Goal: Task Accomplishment & Management: Manage account settings

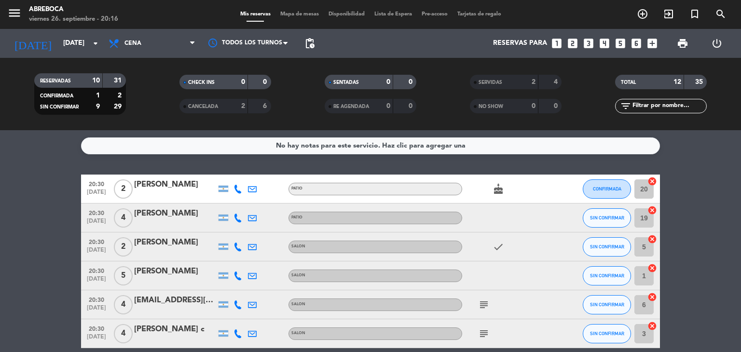
click at [83, 167] on div "No hay notas para este servicio. Haz clic para agregar una 20:30 [DATE] 2 [PERS…" at bounding box center [370, 241] width 741 height 222
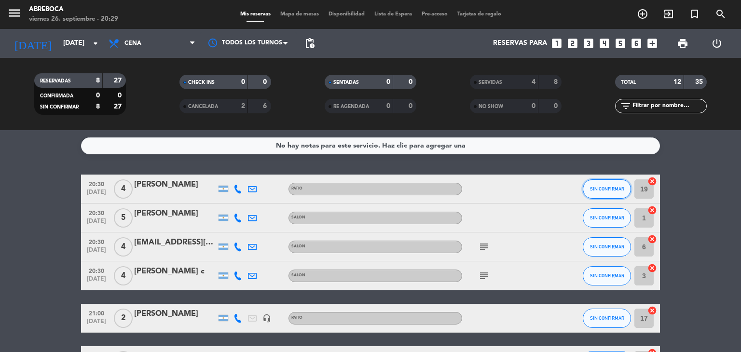
click at [610, 190] on span "SIN CONFIRMAR" at bounding box center [607, 188] width 34 height 5
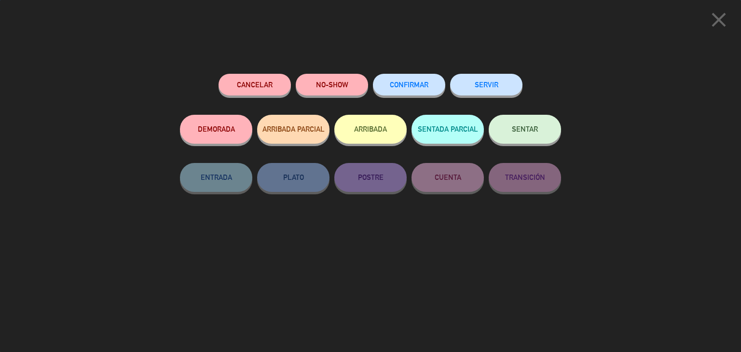
click at [494, 79] on button "SERVIR" at bounding box center [486, 85] width 72 height 22
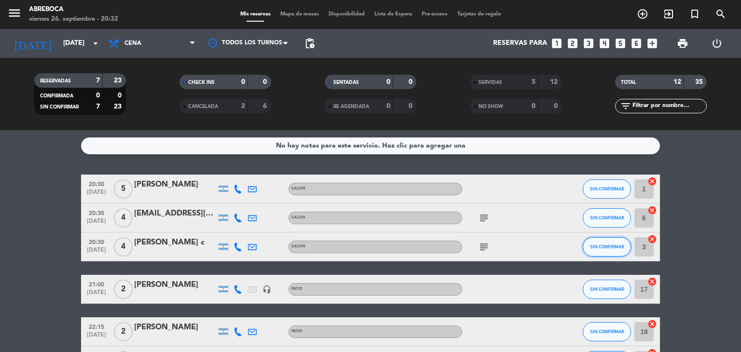
click at [600, 247] on span "SIN CONFIRMAR" at bounding box center [607, 246] width 34 height 5
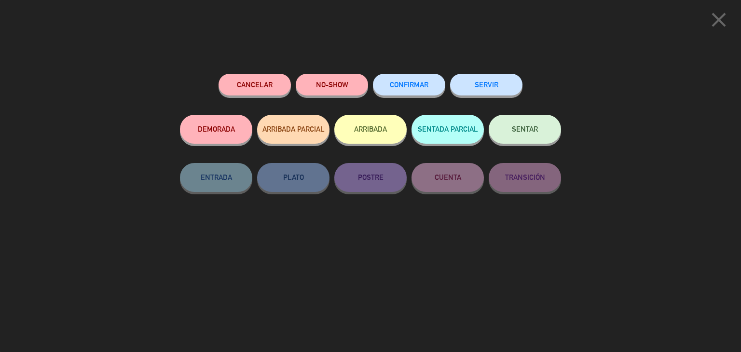
click at [499, 71] on div "Cancelar NO-SHOW CONFIRMAR SERVIR DEMORADA ARRIBADA PARCIAL ARRIBADA SENTADA PA…" at bounding box center [370, 209] width 395 height 285
click at [498, 80] on button "SERVIR" at bounding box center [486, 85] width 72 height 22
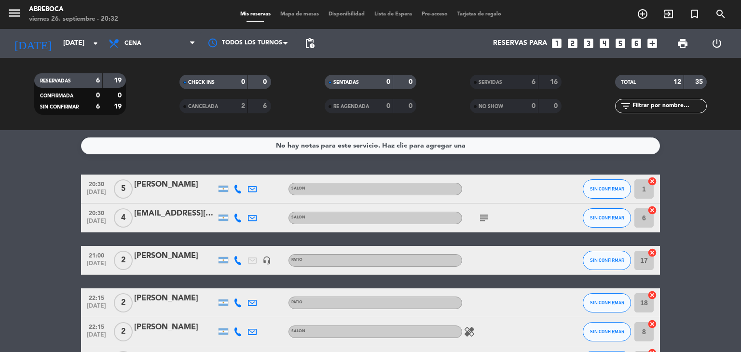
click at [689, 238] on bookings-row "20:30 [DATE] 5 [PERSON_NAME] SALON SIN CONFIRMAR 1 cancel 20:30 [DATE] 4 [EMAIL…" at bounding box center [370, 275] width 741 height 201
click at [697, 192] on bookings-row "20:30 [DATE] 5 [PERSON_NAME] SALON SIN CONFIRMAR 1 cancel 20:30 [DATE] 4 [EMAIL…" at bounding box center [370, 275] width 741 height 201
click at [610, 192] on button "SIN CONFIRMAR" at bounding box center [607, 189] width 48 height 19
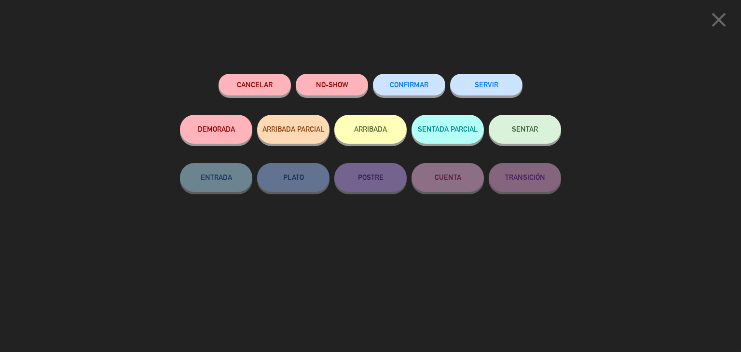
click at [497, 79] on button "SERVIR" at bounding box center [486, 85] width 72 height 22
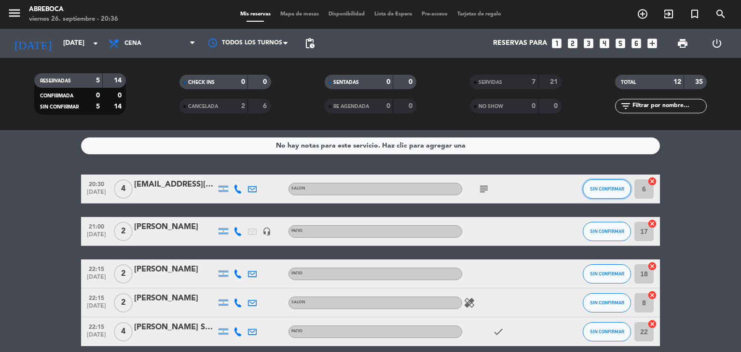
click at [609, 183] on button "SIN CONFIRMAR" at bounding box center [607, 189] width 48 height 19
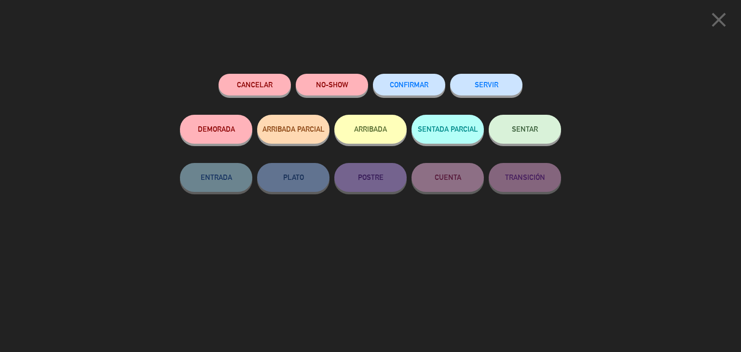
click at [510, 89] on button "SERVIR" at bounding box center [486, 85] width 72 height 22
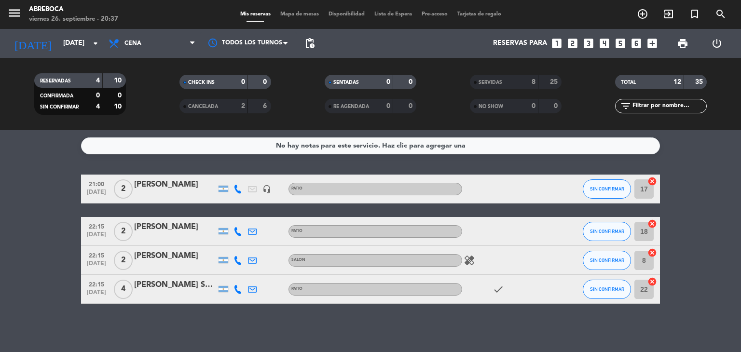
click at [34, 248] on bookings-row "21:00 [DATE] 2 [PERSON_NAME] headset_mic PATIO SIN CONFIRMAR 17 cancel 22:15 [D…" at bounding box center [370, 239] width 741 height 129
click at [484, 166] on div "No hay notas para este servicio. Haz clic para agregar una 21:00 [DATE] 2 [PERS…" at bounding box center [370, 241] width 741 height 222
click at [52, 152] on service-notes "No hay notas para este servicio. Haz clic para agregar una" at bounding box center [370, 146] width 741 height 17
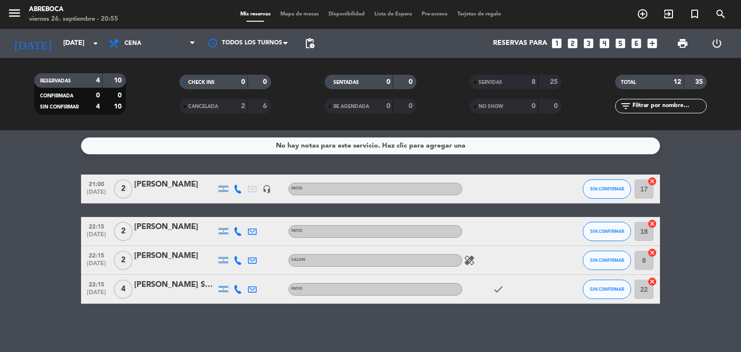
click at [48, 211] on bookings-row "21:00 [DATE] 2 [PERSON_NAME] headset_mic PATIO SIN CONFIRMAR 17 cancel 22:15 [D…" at bounding box center [370, 239] width 741 height 129
click at [29, 221] on bookings-row "21:00 [DATE] 2 [PERSON_NAME] headset_mic PATIO SIN CONFIRMAR 17 cancel 22:15 [D…" at bounding box center [370, 239] width 741 height 129
click at [30, 303] on bookings-row "21:00 [DATE] 2 [PERSON_NAME] 1 Visita headset_mic PATIO SIN CONFIRMAR 17 cancel…" at bounding box center [370, 239] width 741 height 129
click at [33, 214] on bookings-row "21:00 [DATE] 2 [PERSON_NAME] 1 Visita headset_mic PATIO SIN CONFIRMAR 17 cancel…" at bounding box center [370, 239] width 741 height 129
click at [0, 209] on bookings-row "21:00 [DATE] 2 [PERSON_NAME] 1 Visita headset_mic PATIO SIN CONFIRMAR 17 cancel…" at bounding box center [370, 239] width 741 height 129
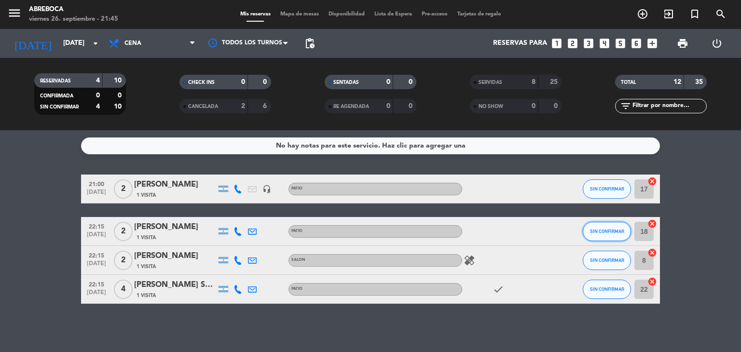
click at [600, 237] on button "SIN CONFIRMAR" at bounding box center [607, 231] width 48 height 19
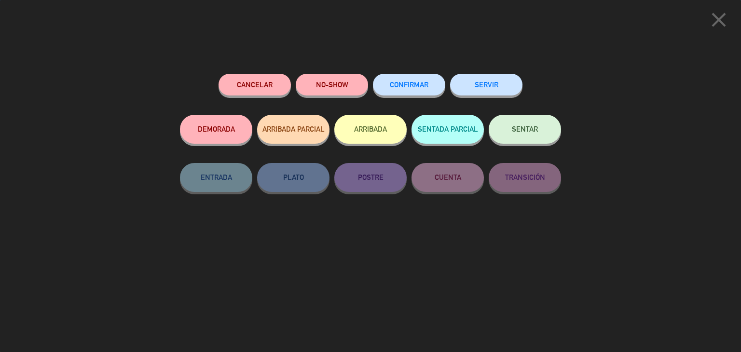
click at [518, 84] on button "SERVIR" at bounding box center [486, 85] width 72 height 22
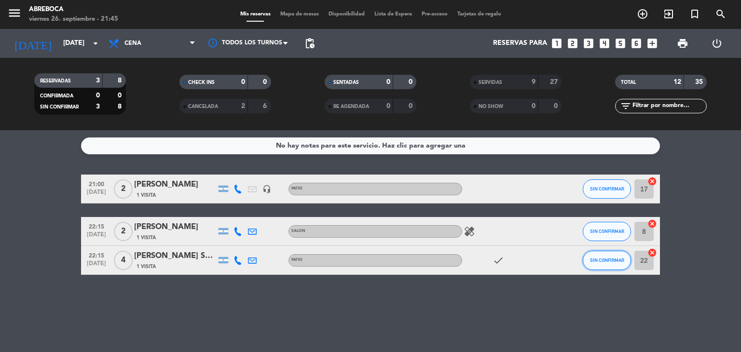
click at [599, 265] on button "SIN CONFIRMAR" at bounding box center [607, 260] width 48 height 19
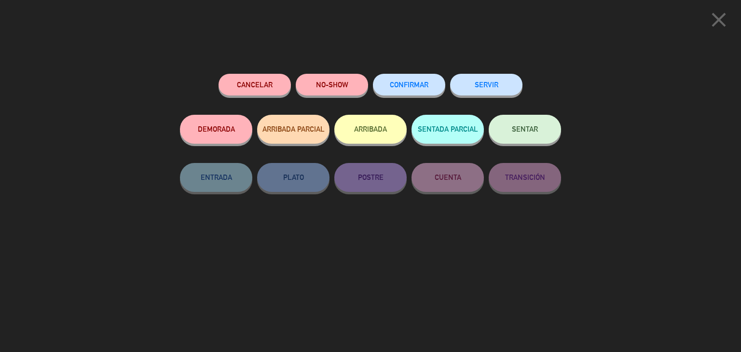
click at [493, 84] on button "SERVIR" at bounding box center [486, 85] width 72 height 22
